Goal: Task Accomplishment & Management: Use online tool/utility

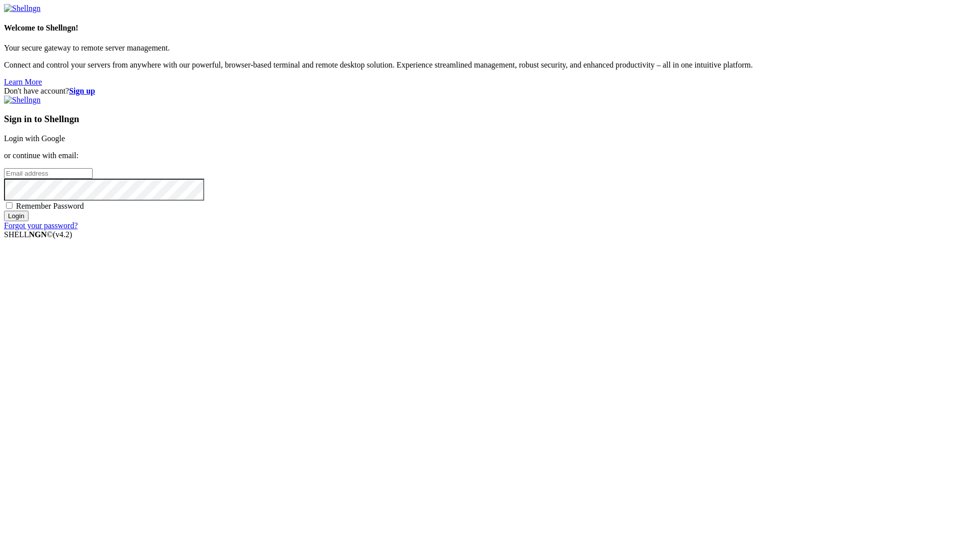
type input "[EMAIL_ADDRESS][DOMAIN_NAME]"
click at [84, 210] on span "Remember Password" at bounding box center [50, 206] width 68 height 9
click at [13, 209] on input "Remember Password" at bounding box center [9, 205] width 7 height 7
checkbox input "true"
click at [29, 221] on input "Login" at bounding box center [16, 216] width 25 height 11
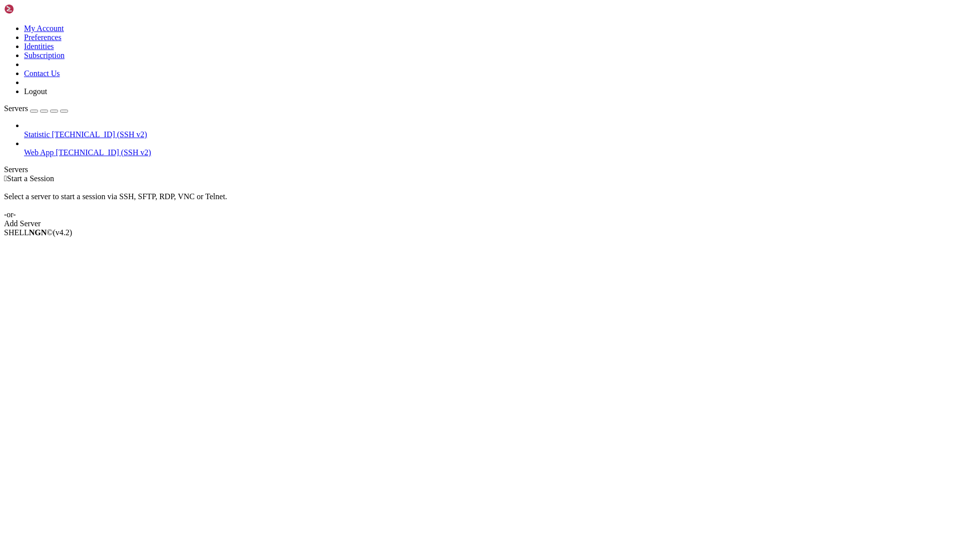
click at [54, 148] on span "Web App" at bounding box center [39, 152] width 30 height 9
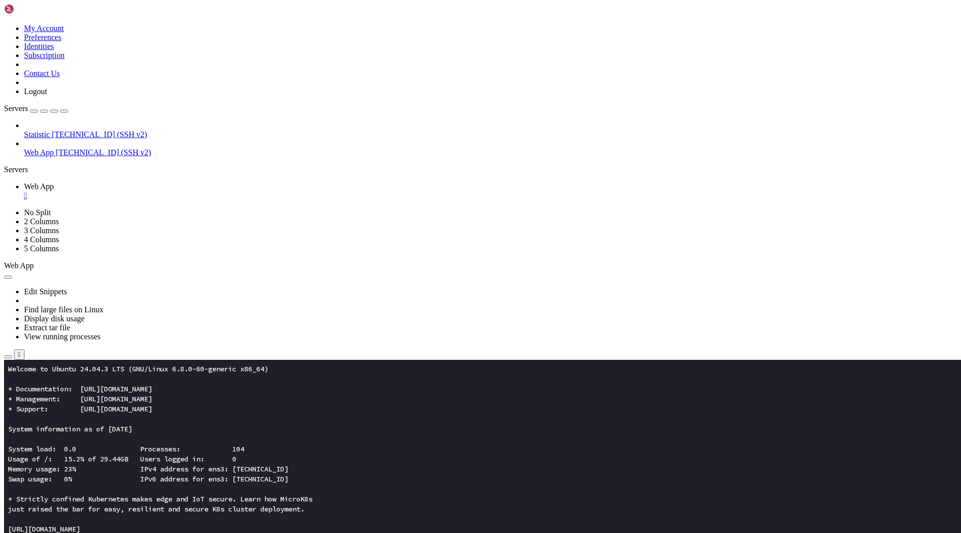
click at [8, 357] on icon "button" at bounding box center [8, 357] width 0 height 0
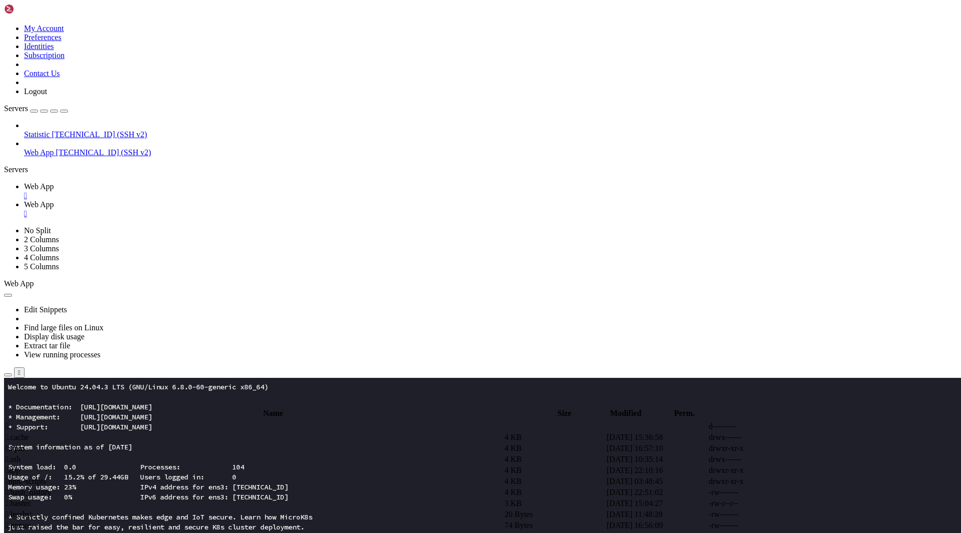
click at [20, 466] on span " app" at bounding box center [13, 470] width 15 height 9
click at [174, 432] on td " assets" at bounding box center [254, 437] width 498 height 10
click at [54, 182] on span "Web App" at bounding box center [39, 186] width 30 height 9
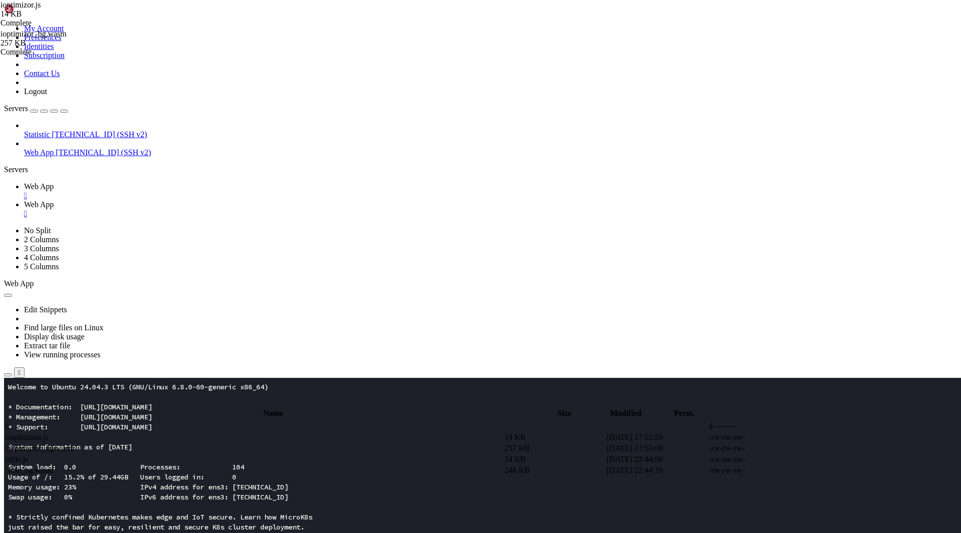
click at [54, 200] on span "Web App" at bounding box center [39, 204] width 30 height 9
click at [13, 422] on span " .." at bounding box center [9, 426] width 7 height 9
type input "/root/app"
click at [74, 488] on span " ioptimizor.com.html" at bounding box center [40, 492] width 69 height 9
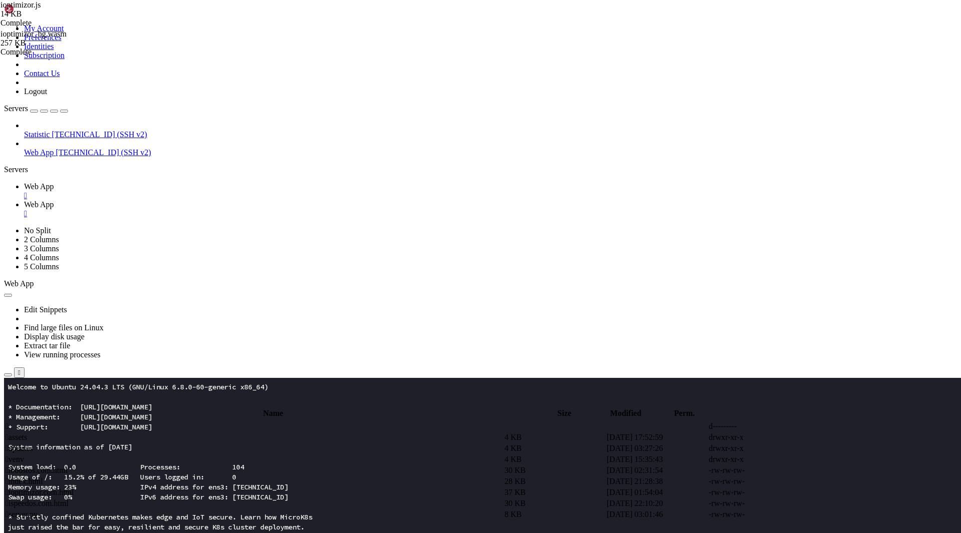
drag, startPoint x: 212, startPoint y: 476, endPoint x: 126, endPoint y: 210, distance: 279.5
type textarea "<script type="module"> window.addEventListener("load", () => {"
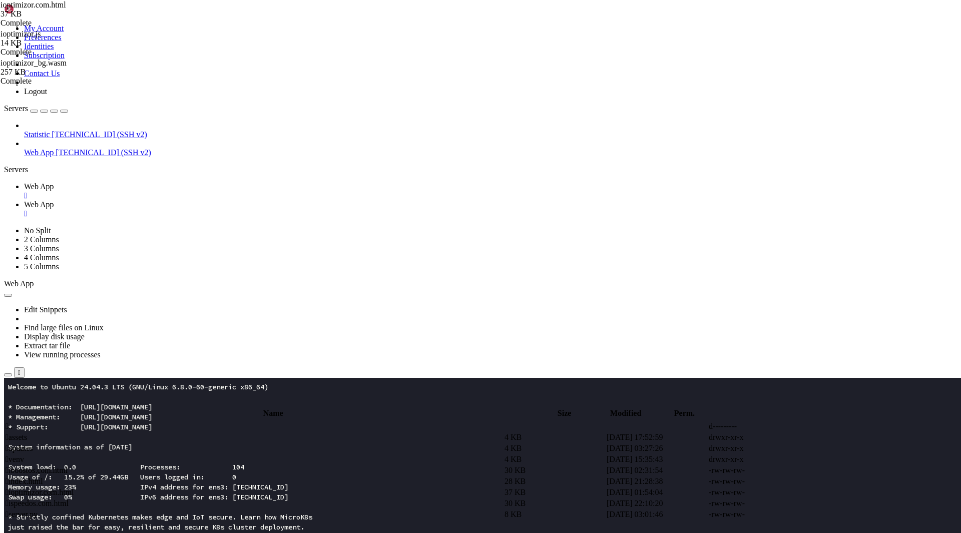
scroll to position [2274, 0]
paste textarea
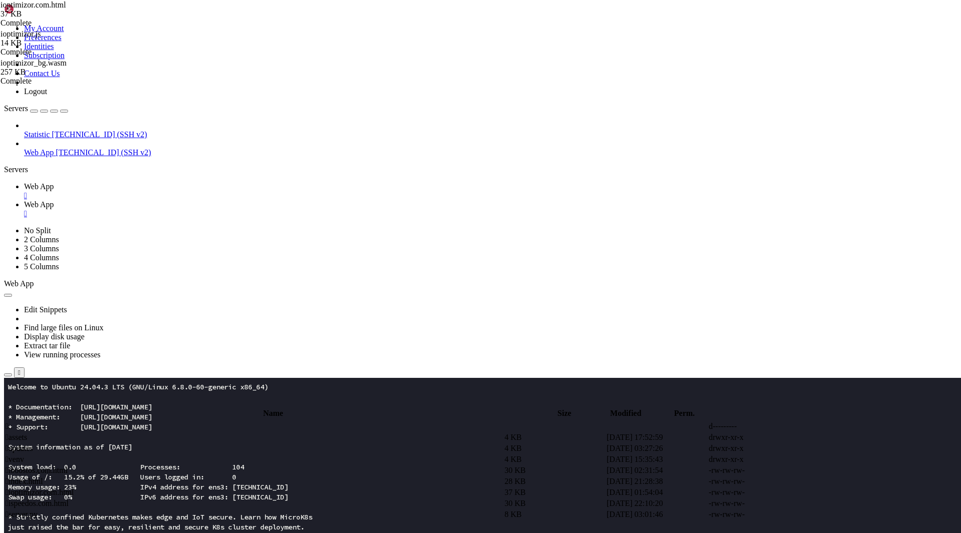
paste textarea "ioptimizor_bg.wasm?v=${__Z3k}"
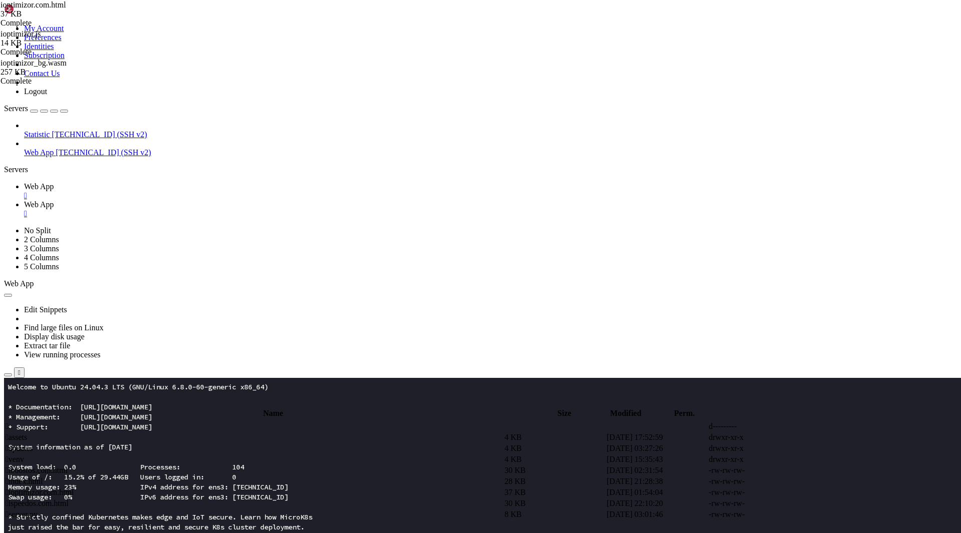
scroll to position [0, 0]
type textarea "<script type="module">window.addEventListener("load",async()=>{const __Z3k=[DOM…"
